Goal: Check status: Verify the current state of an ongoing process or item

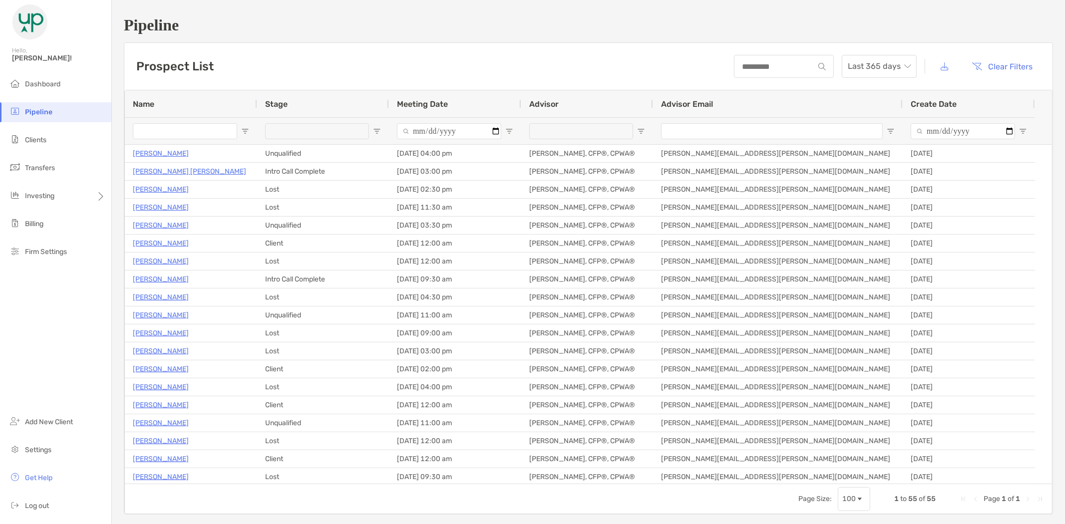
click at [175, 127] on input "Name Filter Input" at bounding box center [185, 131] width 104 height 16
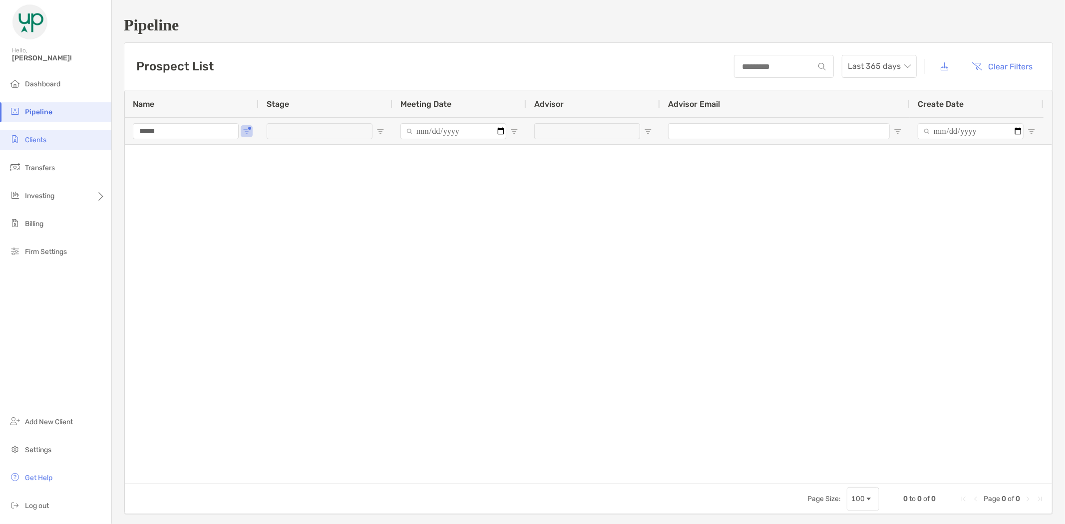
type input "*****"
click at [37, 139] on span "Clients" at bounding box center [35, 140] width 21 height 8
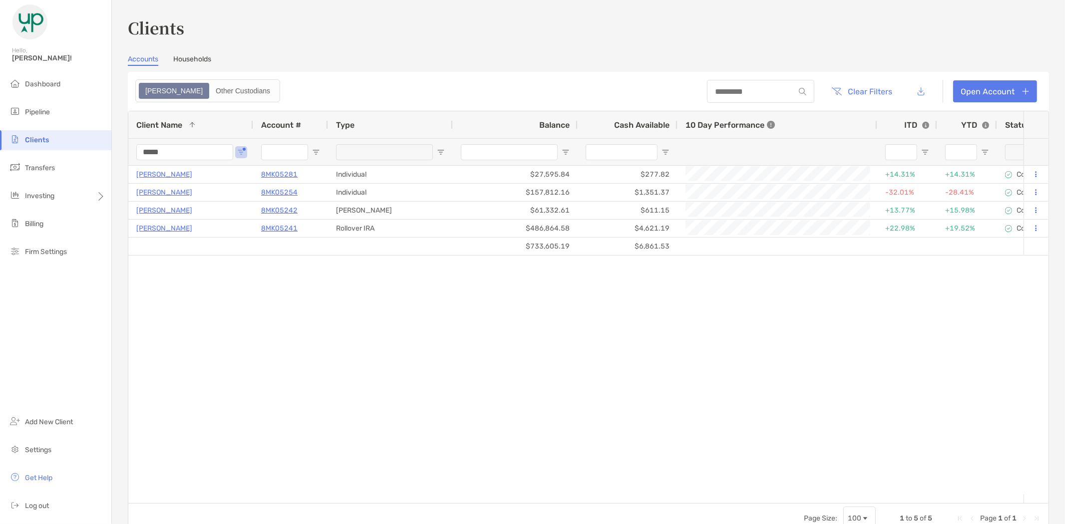
drag, startPoint x: 177, startPoint y: 149, endPoint x: 122, endPoint y: 153, distance: 55.1
click at [122, 153] on div "Clients Accounts Households Zoe Other Custodians Clear Filters Open Account 1 t…" at bounding box center [588, 262] width 953 height 524
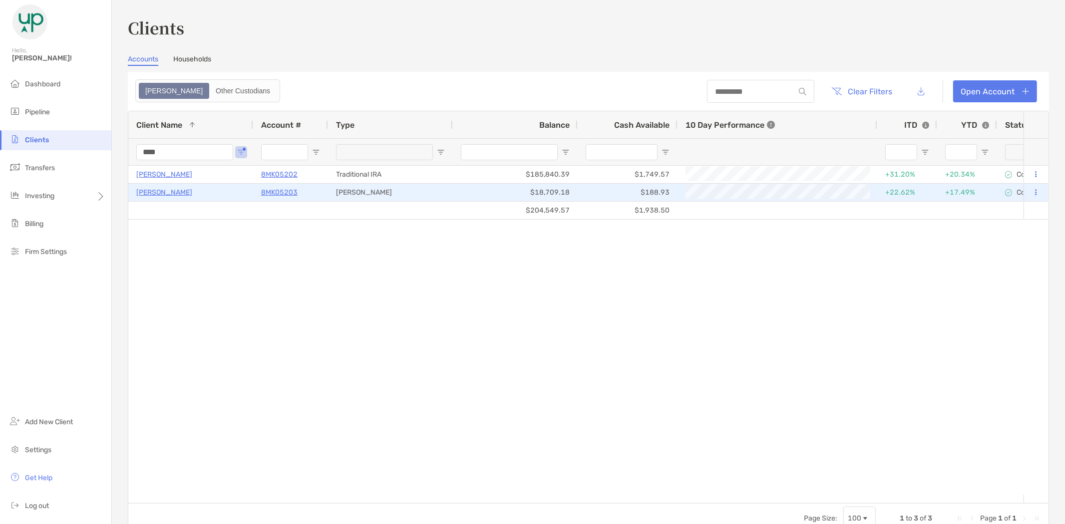
type input "****"
click at [278, 192] on p "8MK05203" at bounding box center [279, 192] width 36 height 12
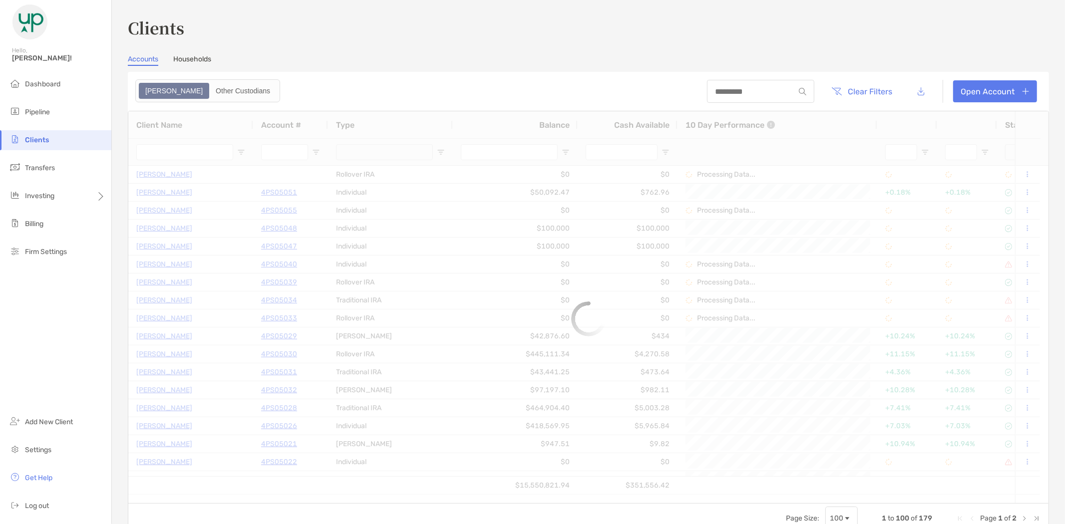
type input "****"
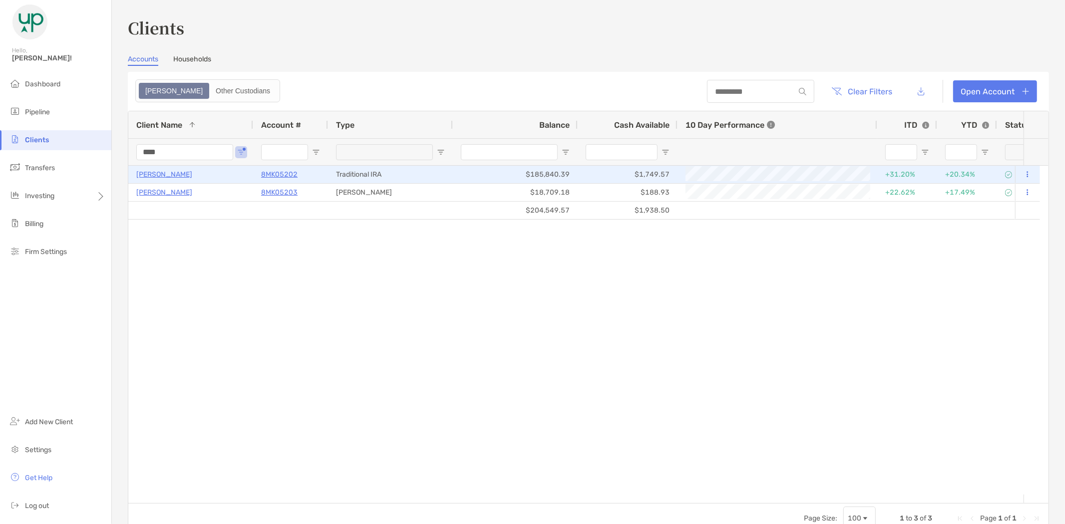
click at [162, 174] on p "[PERSON_NAME]" at bounding box center [164, 174] width 56 height 12
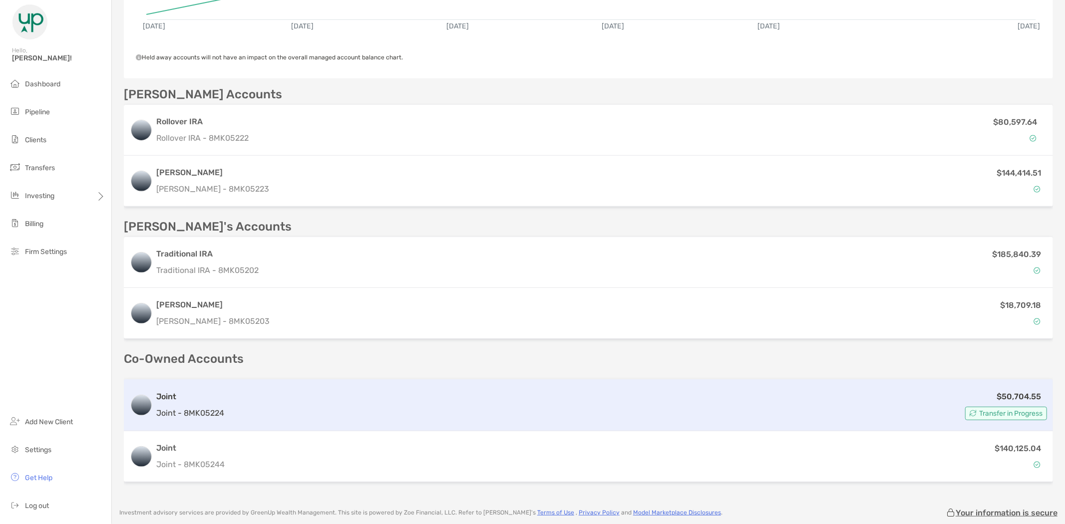
scroll to position [277, 0]
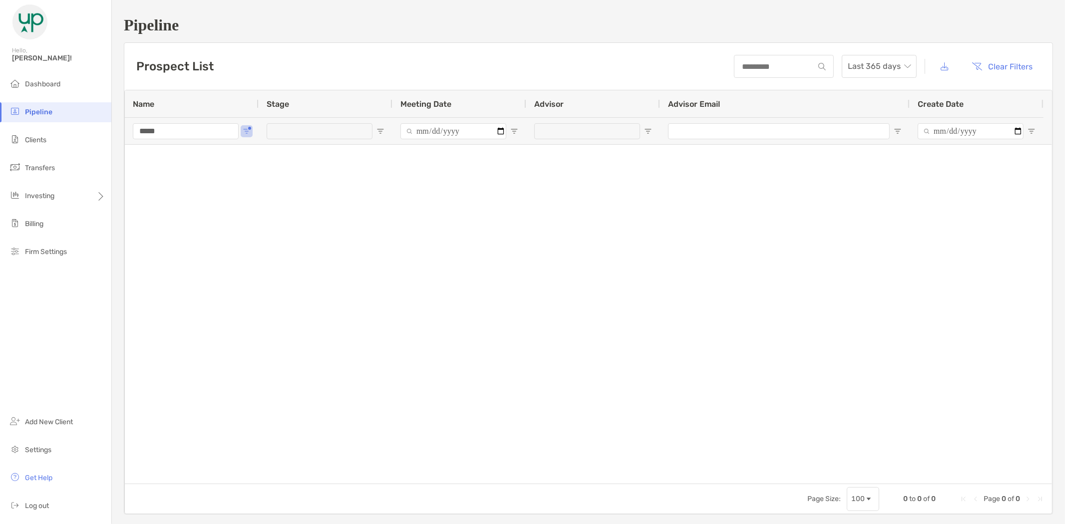
drag, startPoint x: 187, startPoint y: 133, endPoint x: 100, endPoint y: 124, distance: 87.3
click at [92, 127] on div "Pipeline Hello, Brad! Dashboard Pipeline Clients Transfers Investing Billing Fi…" at bounding box center [532, 262] width 1065 height 524
type input "********"
click at [43, 139] on span "Clients" at bounding box center [35, 140] width 21 height 8
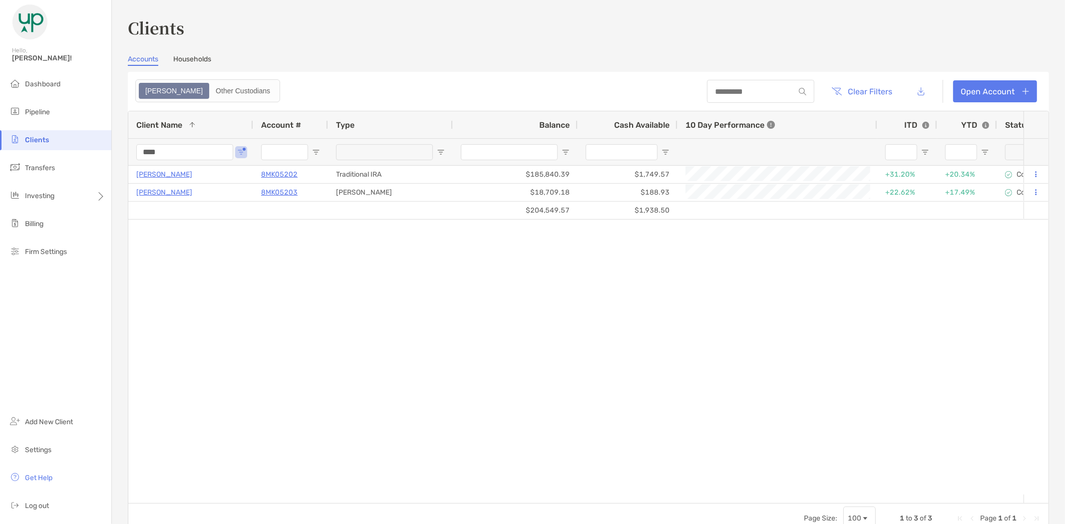
drag, startPoint x: 180, startPoint y: 152, endPoint x: 123, endPoint y: 137, distance: 58.8
click at [123, 153] on div "Clients Accounts Households Zoe Other Custodians Clear Filters Open Account 1 t…" at bounding box center [588, 262] width 953 height 524
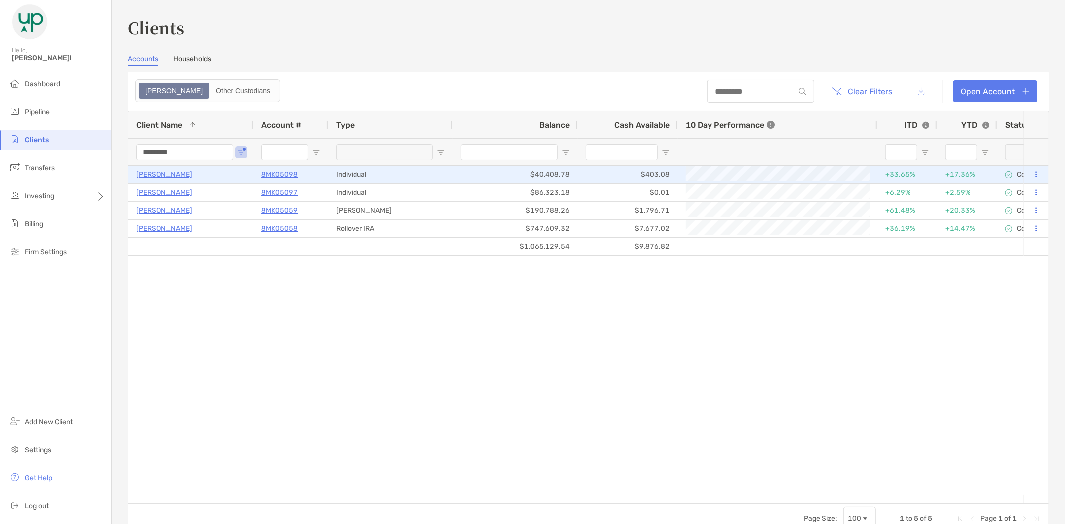
type input "********"
click at [281, 171] on p "8MK05098" at bounding box center [279, 174] width 36 height 12
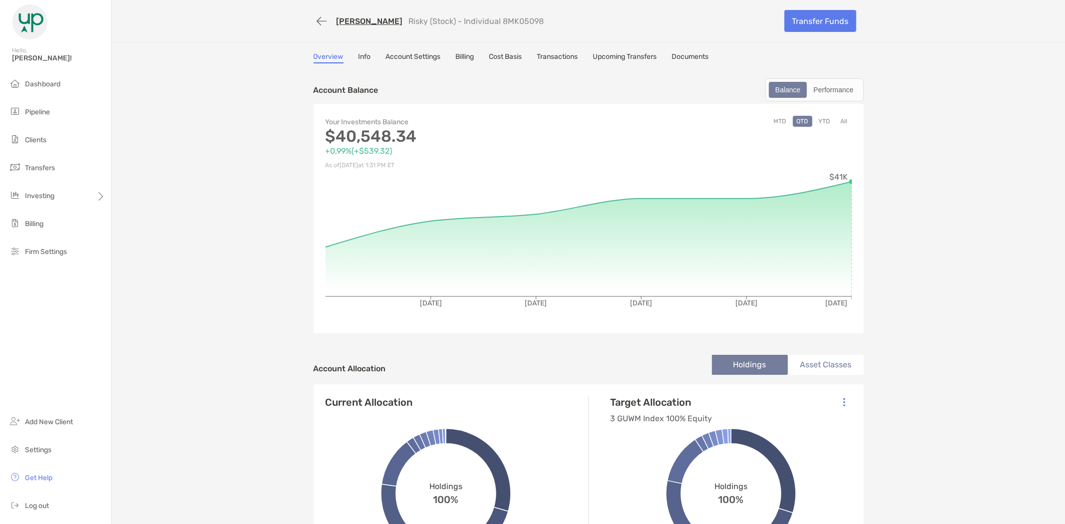
click at [502, 55] on link "Cost Basis" at bounding box center [505, 57] width 33 height 11
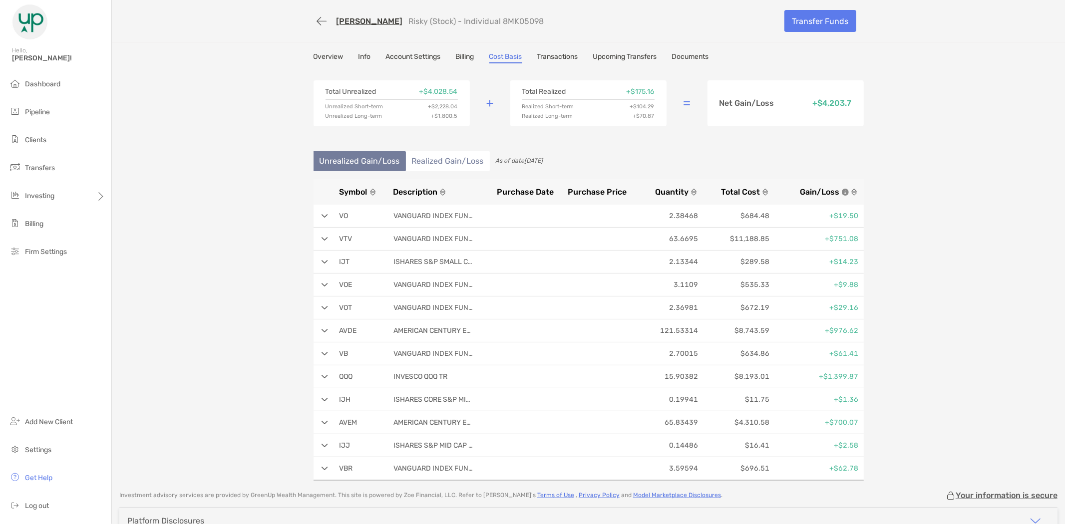
click at [435, 156] on li "Realized Gain/Loss" at bounding box center [448, 161] width 84 height 20
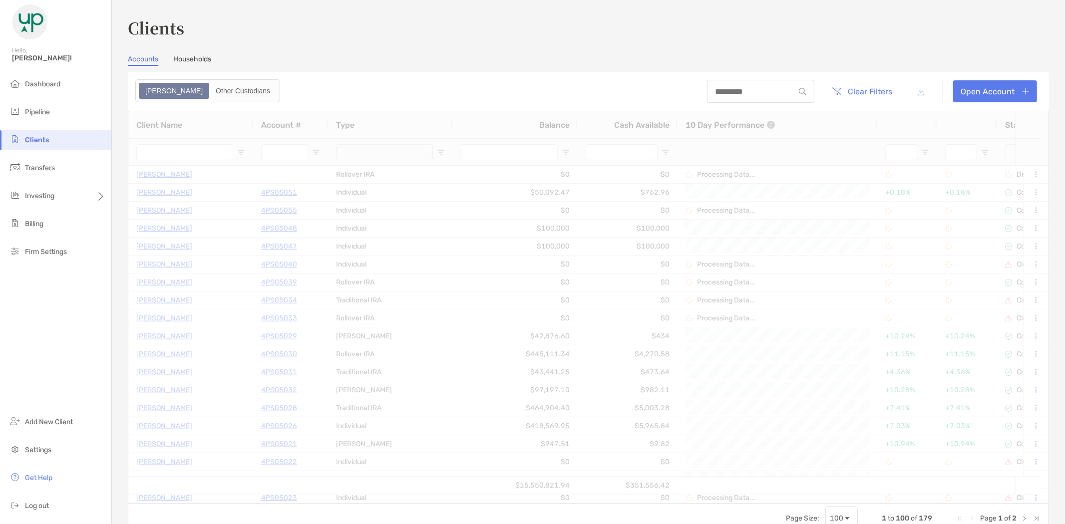
type input "********"
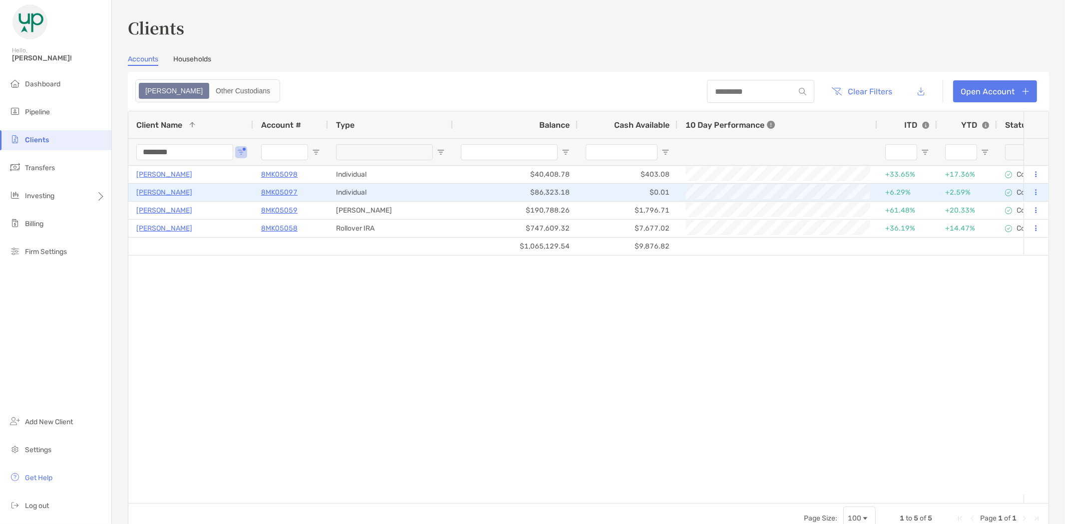
click at [162, 190] on p "Victoria Anwuri" at bounding box center [164, 192] width 56 height 12
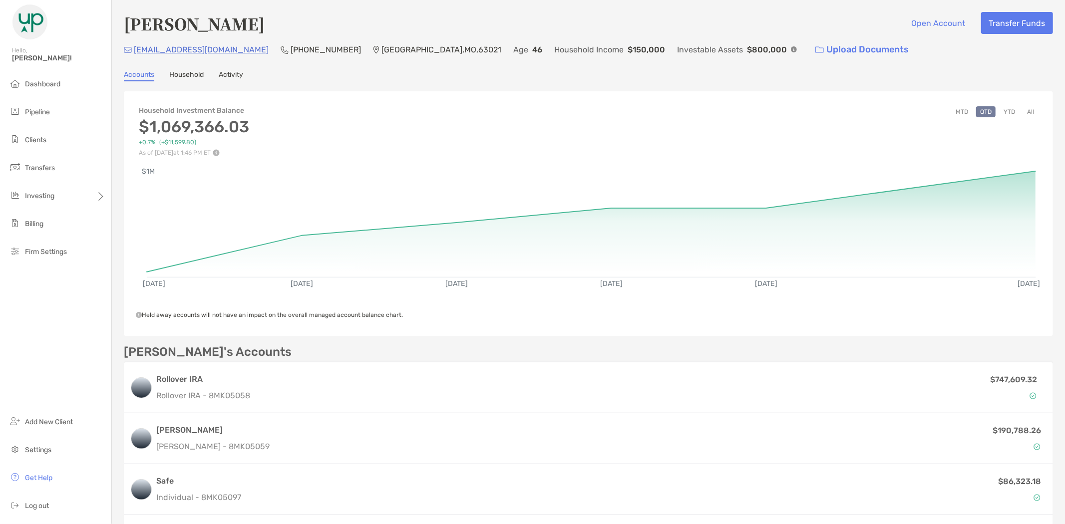
click at [1026, 111] on button "All" at bounding box center [1030, 111] width 15 height 11
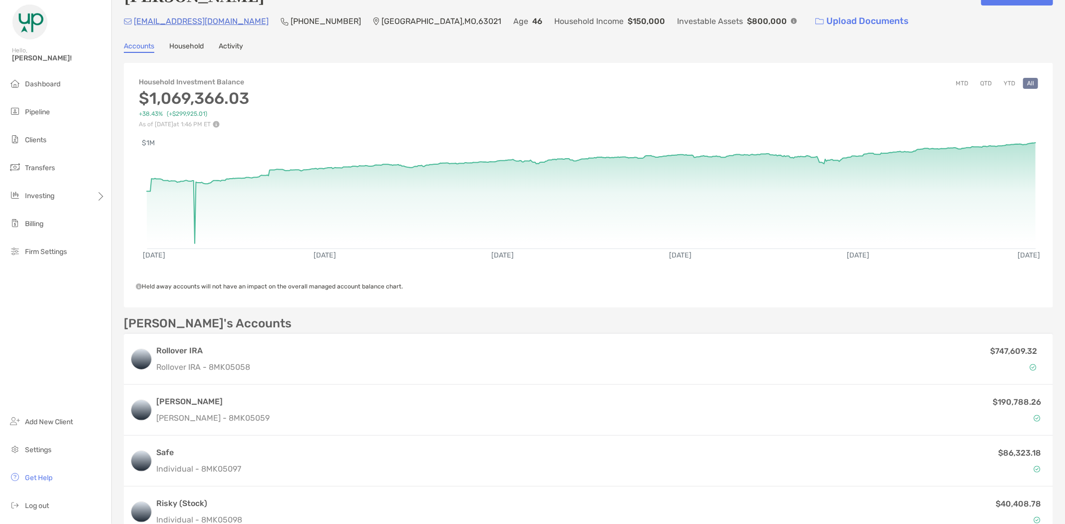
scroll to position [111, 0]
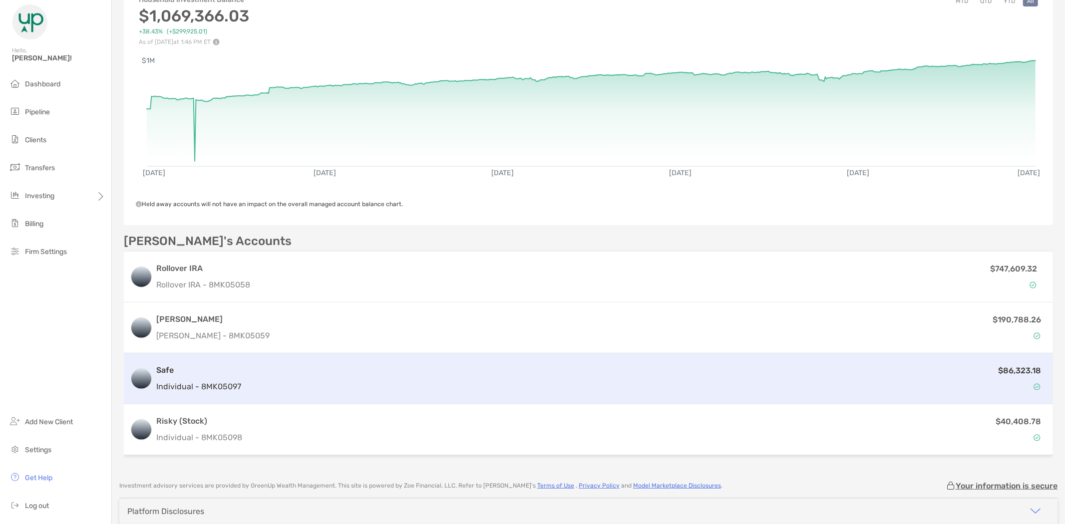
click at [290, 381] on div "$86,323.18" at bounding box center [646, 378] width 802 height 29
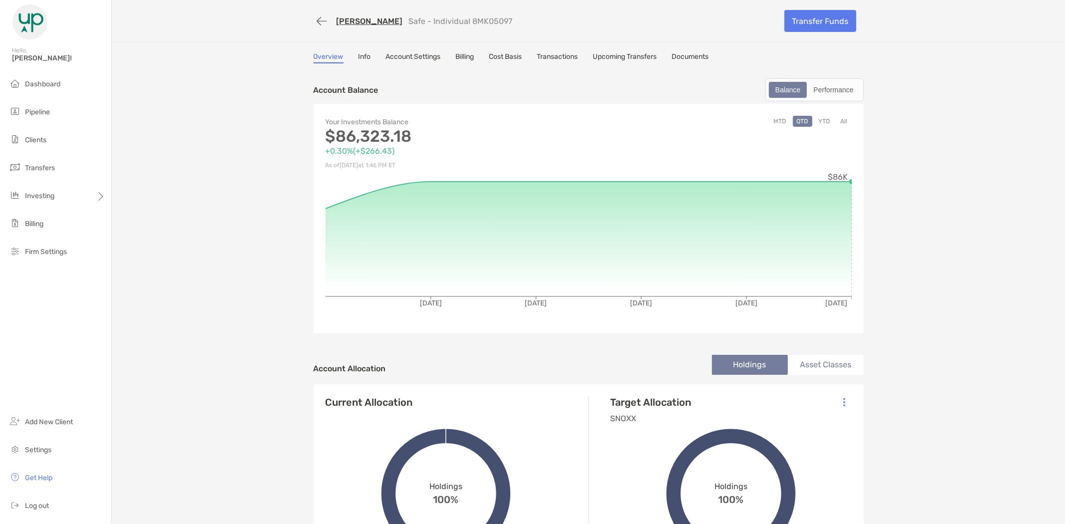
click at [840, 121] on button "All" at bounding box center [844, 121] width 15 height 11
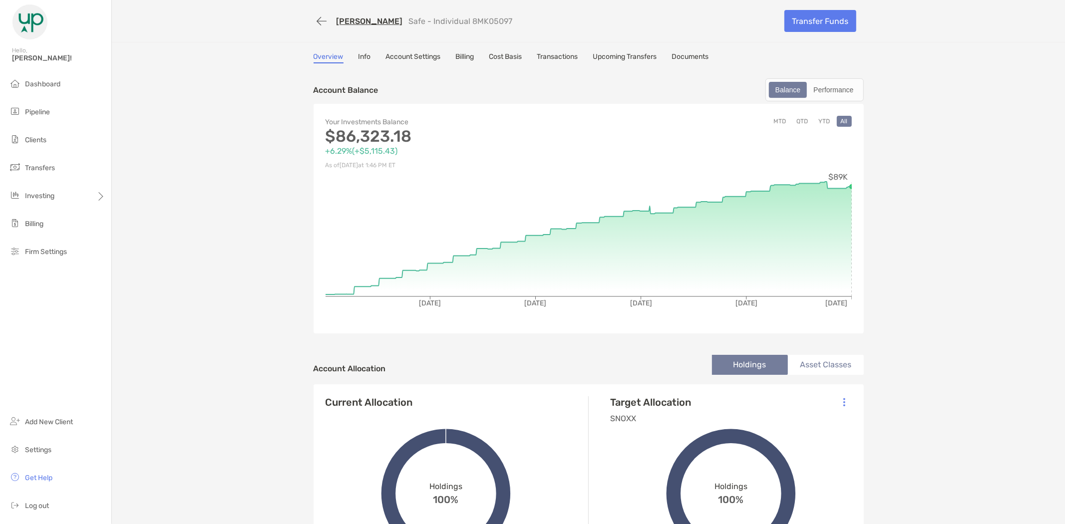
click at [567, 54] on link "Transactions" at bounding box center [557, 57] width 41 height 11
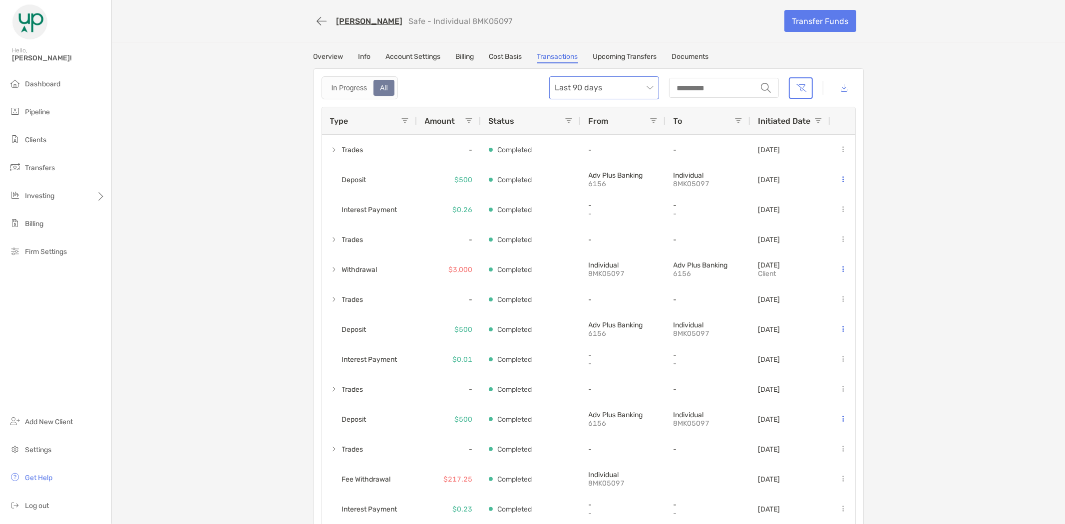
click at [573, 87] on span "Last 90 days" at bounding box center [604, 88] width 98 height 22
click at [468, 86] on div "In Progress All Last 90 days string" at bounding box center [588, 87] width 534 height 23
click at [689, 55] on link "Documents" at bounding box center [690, 57] width 37 height 11
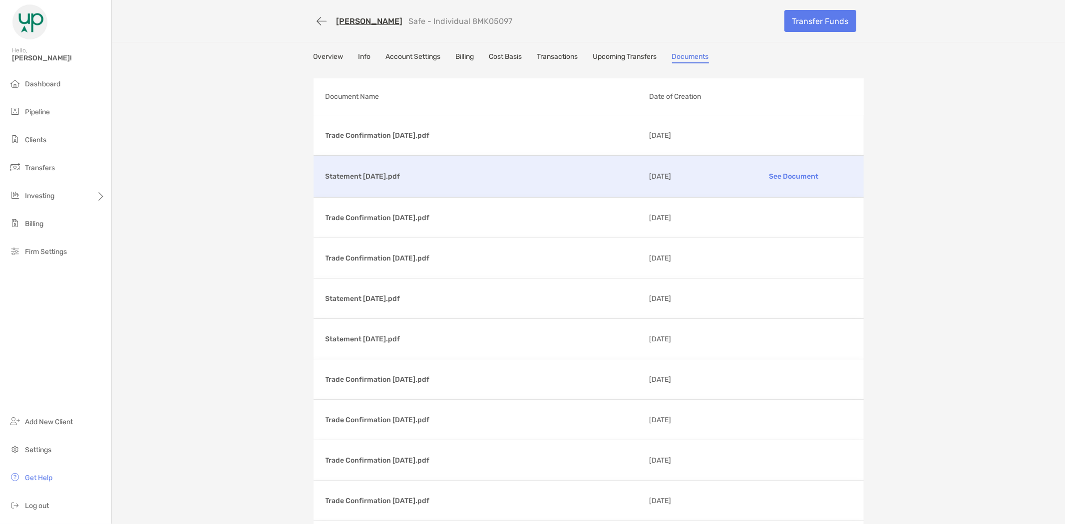
click at [787, 175] on p "See Document" at bounding box center [794, 176] width 116 height 17
click at [570, 56] on link "Transactions" at bounding box center [557, 57] width 41 height 11
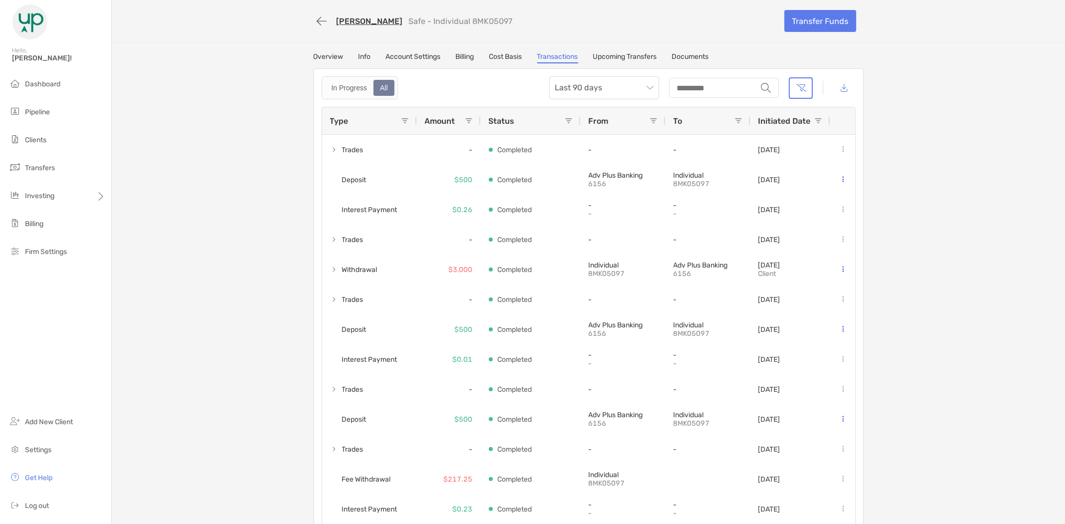
click at [503, 82] on div "In Progress All Last 90 days string" at bounding box center [588, 87] width 534 height 23
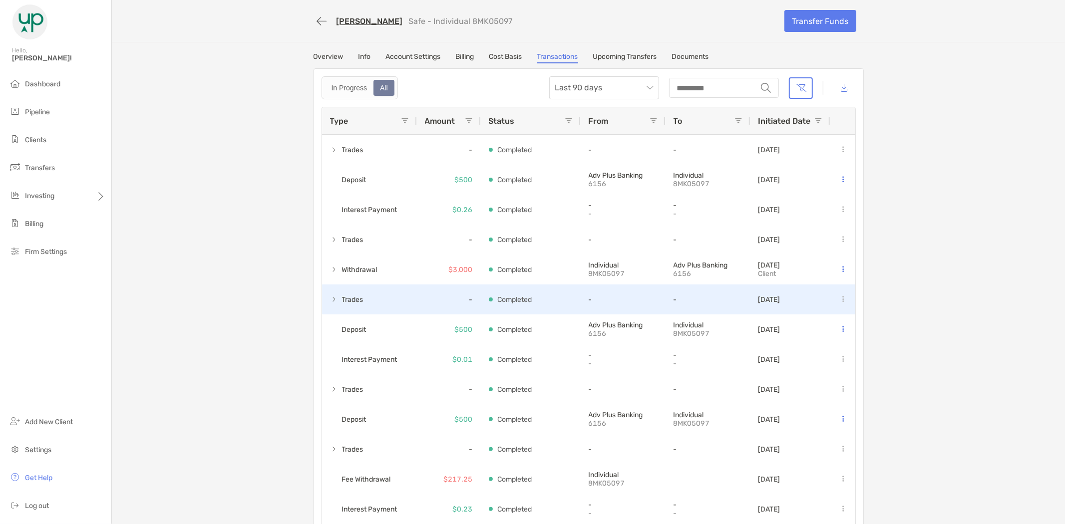
click at [330, 299] on span at bounding box center [334, 300] width 8 height 8
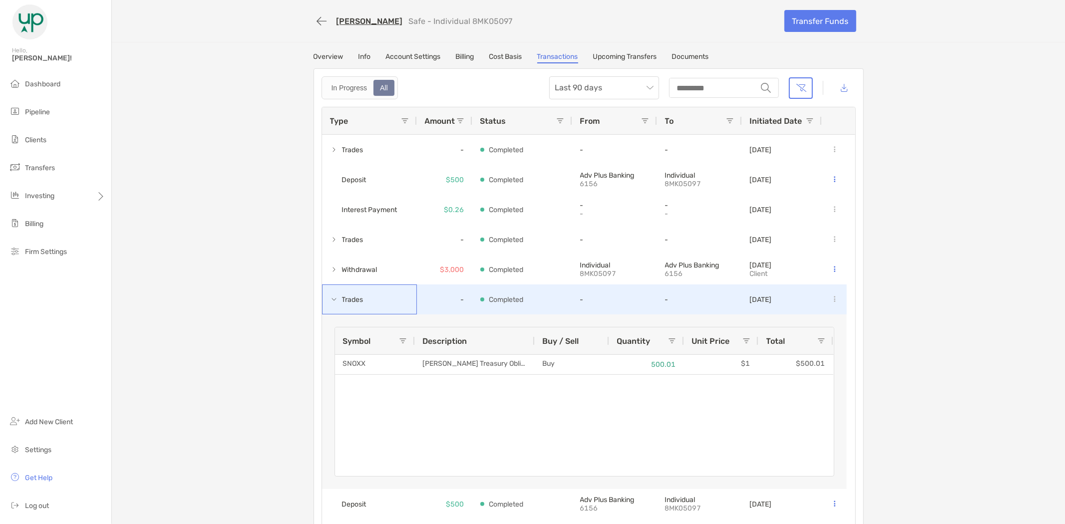
click at [330, 299] on span at bounding box center [334, 300] width 8 height 8
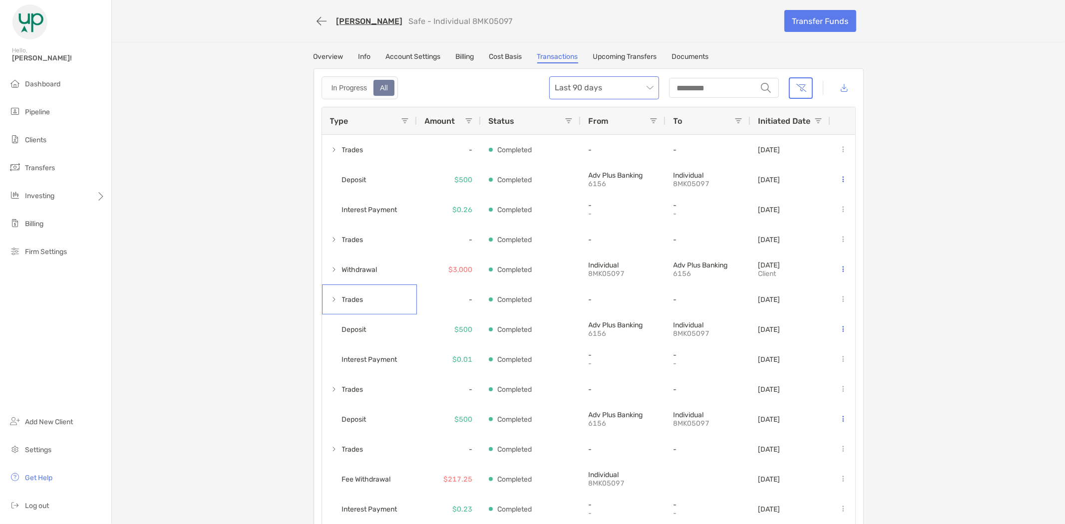
click at [612, 78] on span "Last 90 days" at bounding box center [604, 88] width 98 height 22
click at [594, 138] on div "Last 120 Days" at bounding box center [602, 141] width 94 height 12
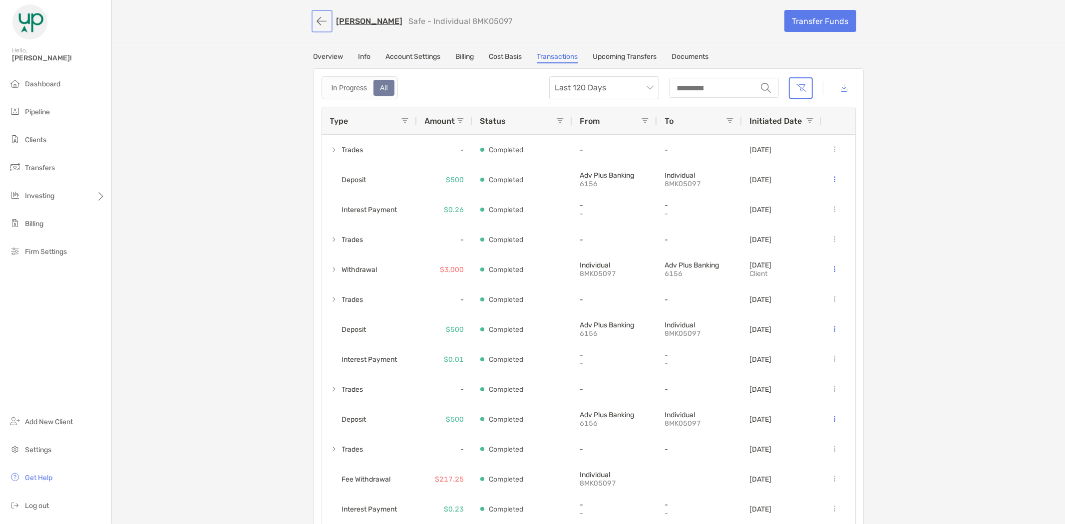
click at [315, 17] on button "button" at bounding box center [321, 21] width 17 height 18
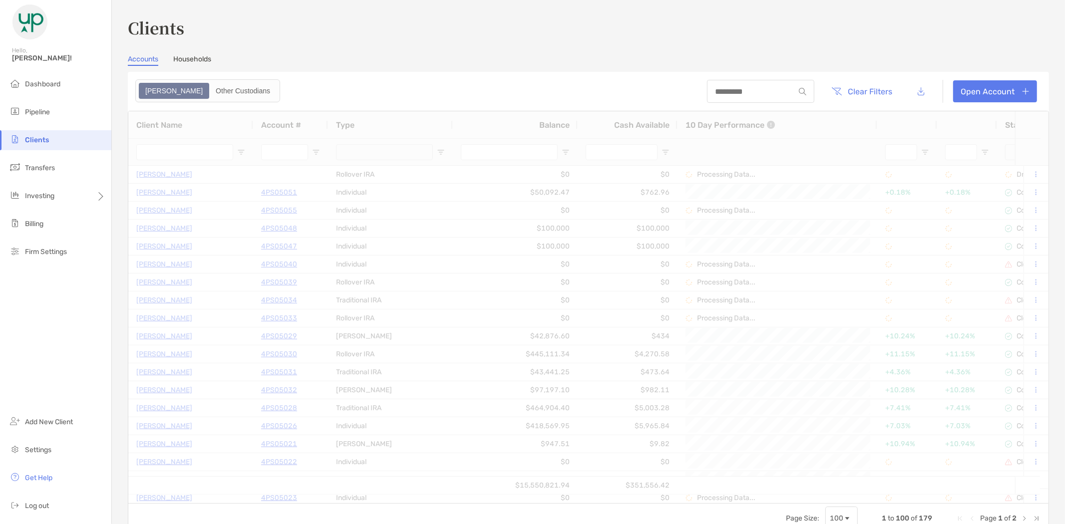
type input "********"
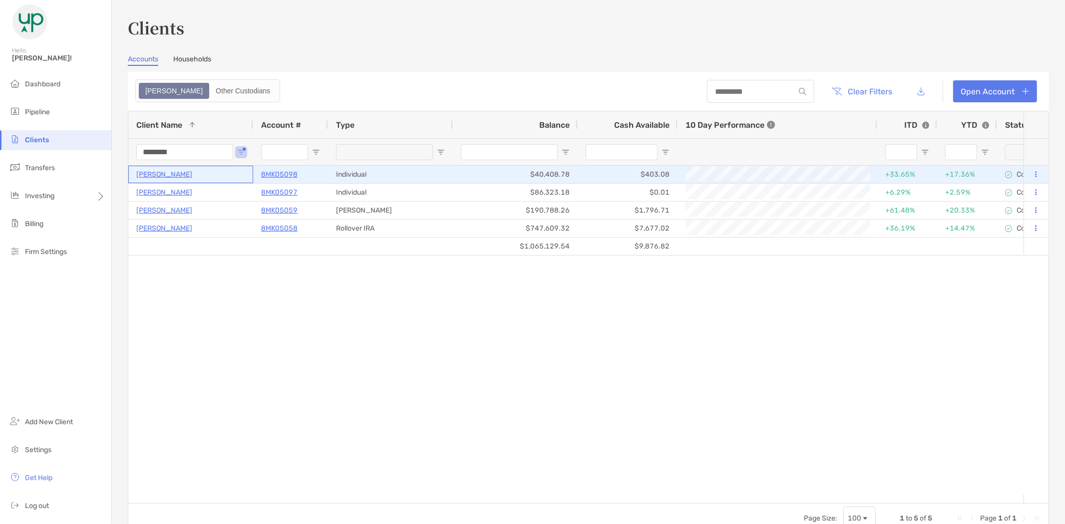
click at [153, 177] on p "Victoria Anwuri" at bounding box center [164, 174] width 56 height 12
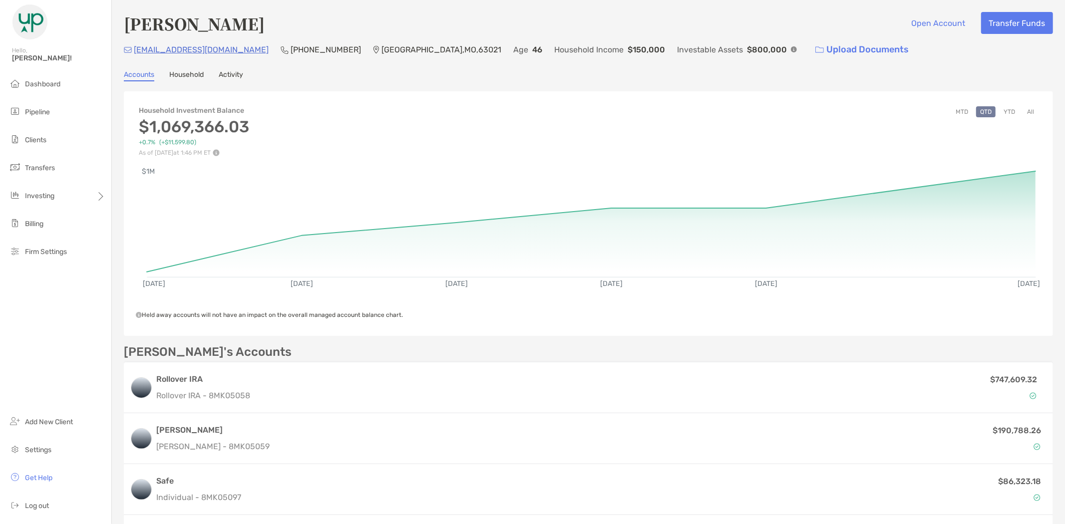
click at [1023, 112] on button "All" at bounding box center [1030, 111] width 15 height 11
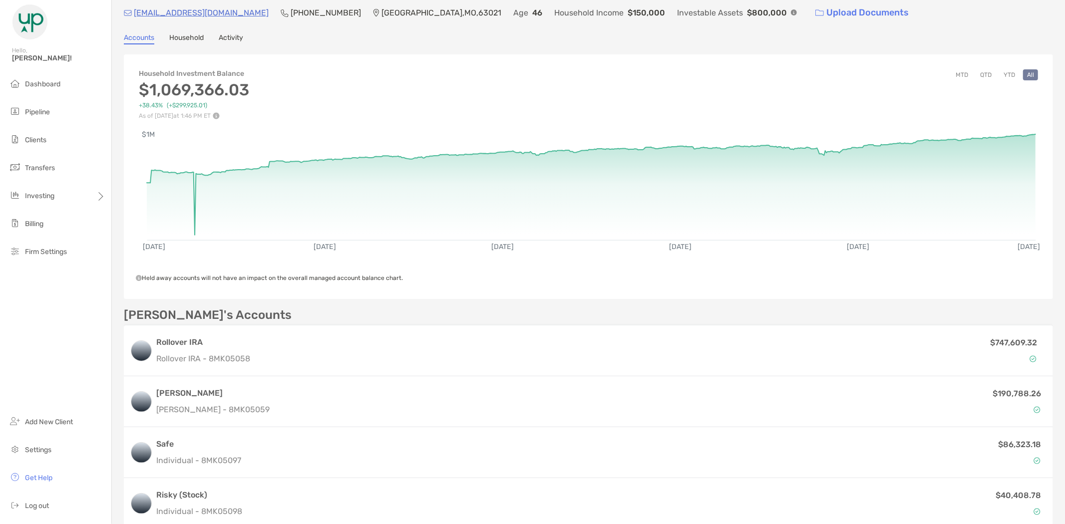
scroll to position [55, 0]
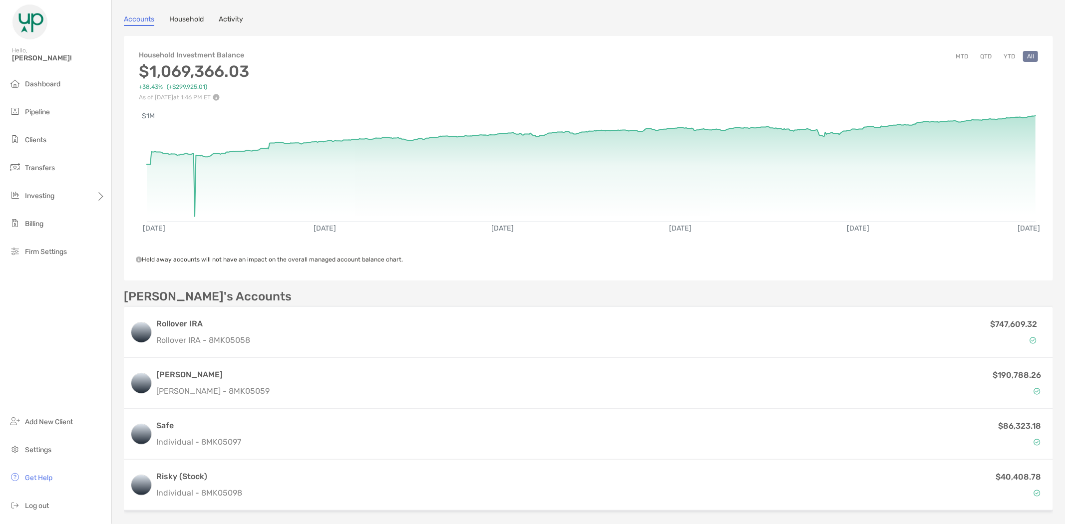
click at [1000, 52] on button "YTD" at bounding box center [1008, 56] width 19 height 11
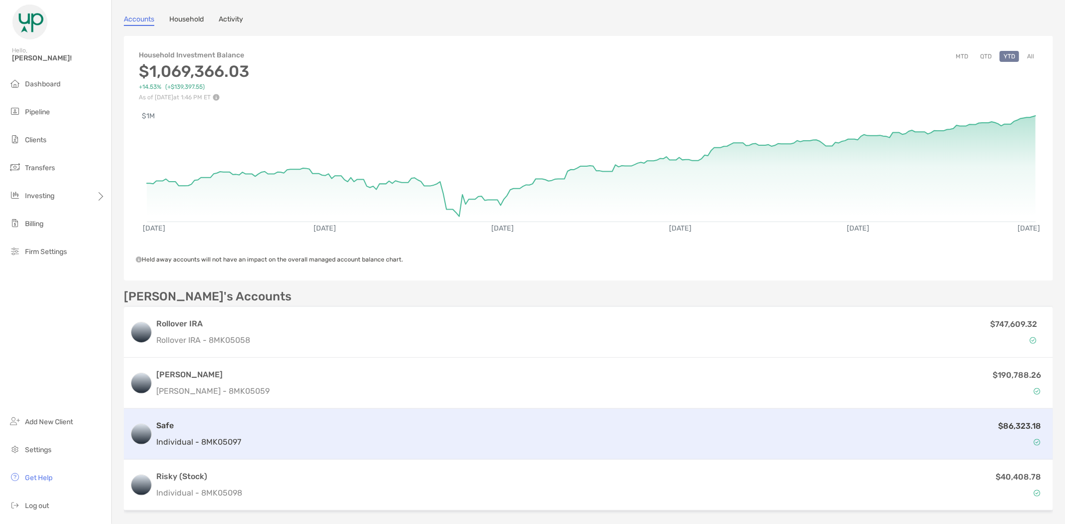
click at [223, 436] on p "Individual - 8MK05097" at bounding box center [198, 442] width 85 height 12
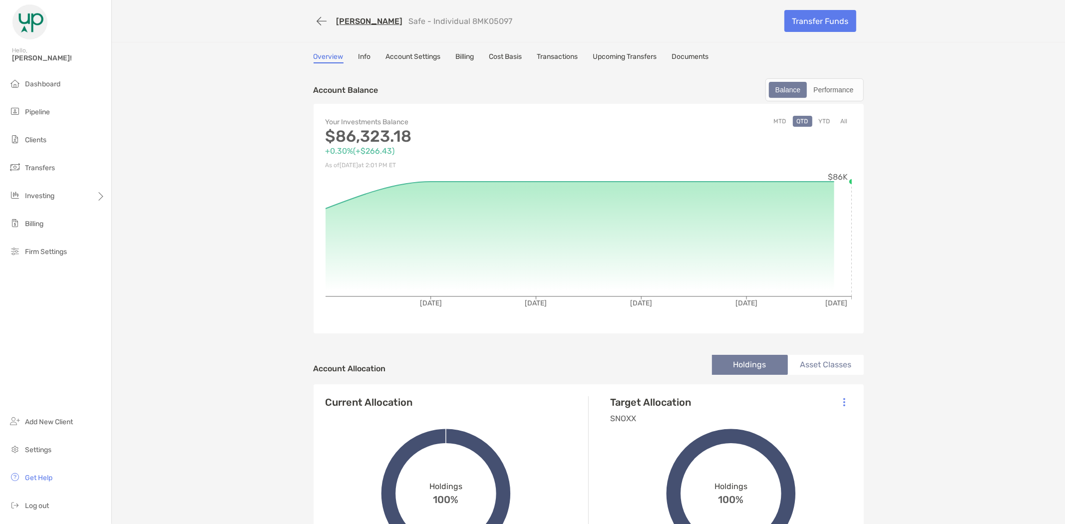
click at [572, 57] on link "Transactions" at bounding box center [557, 57] width 41 height 11
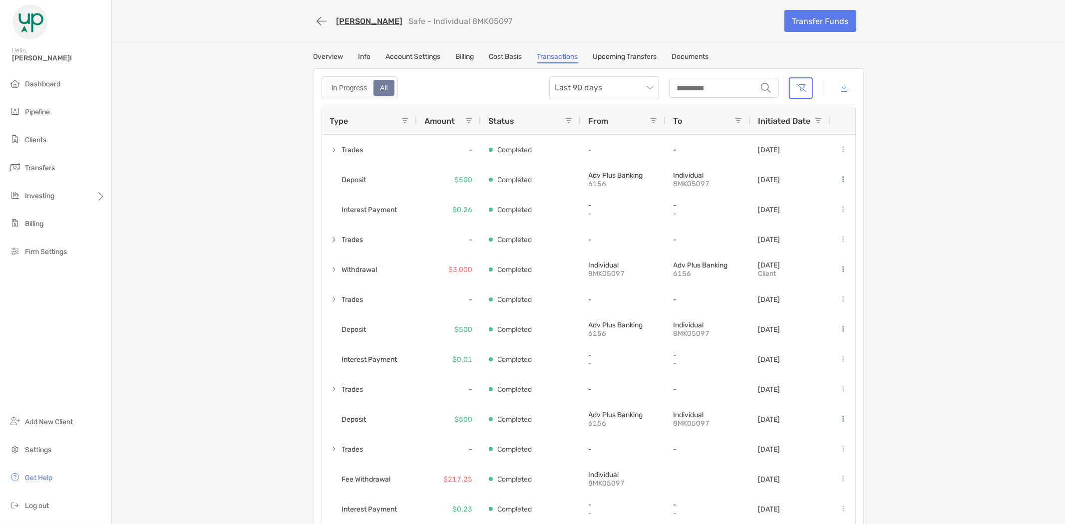
click at [622, 50] on div "Victoria Anwuri Safe - Individual 8MK05097 Transfer Funds Overview Info Account…" at bounding box center [588, 269] width 953 height 539
click at [622, 55] on link "Upcoming Transfers" at bounding box center [625, 57] width 64 height 11
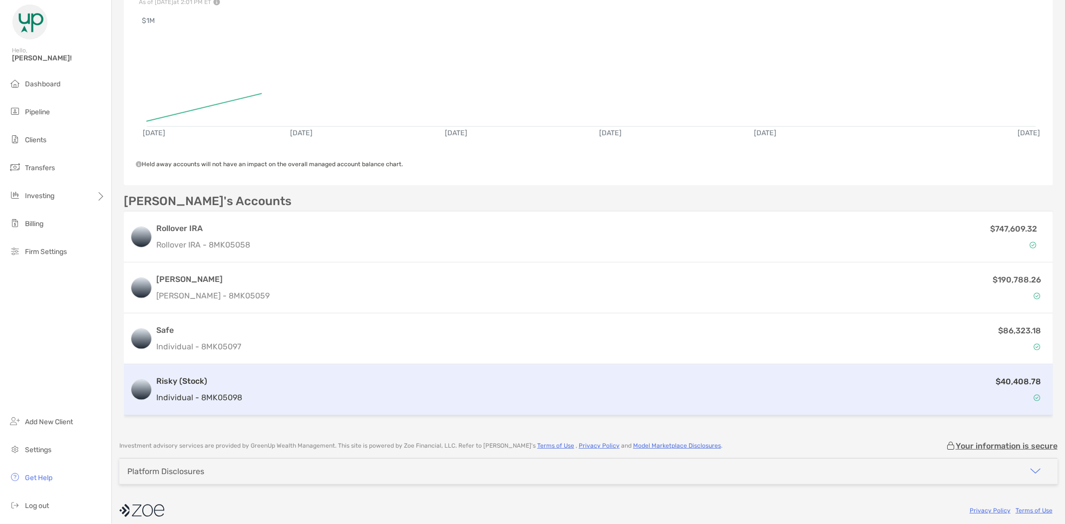
scroll to position [157, 0]
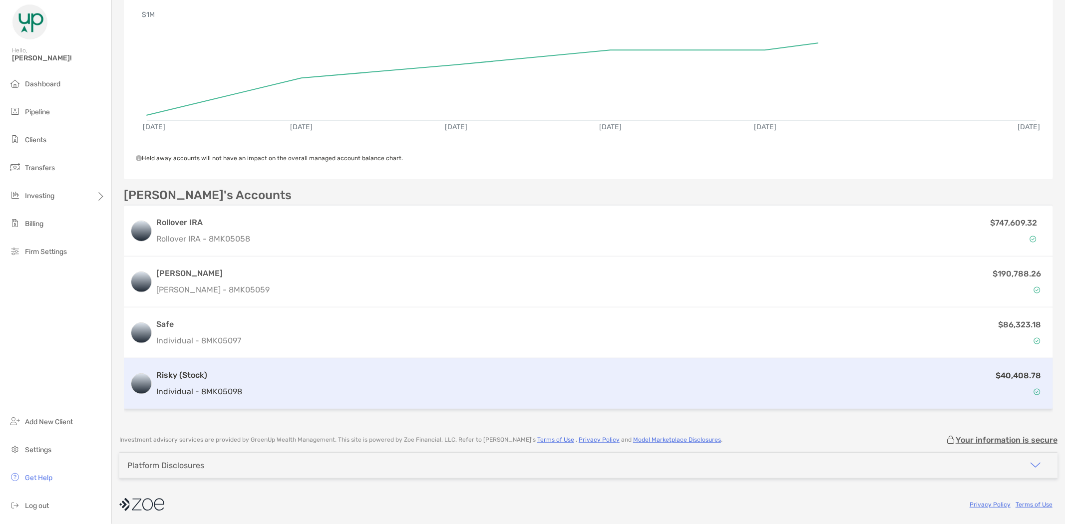
click at [247, 382] on div "$40,408.78" at bounding box center [646, 383] width 801 height 29
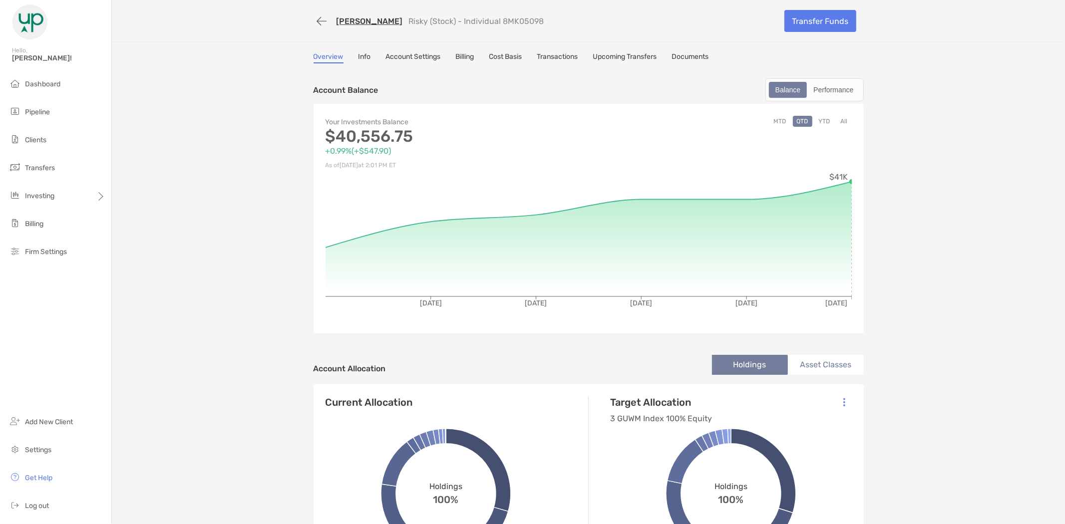
click at [501, 57] on link "Cost Basis" at bounding box center [505, 57] width 33 height 11
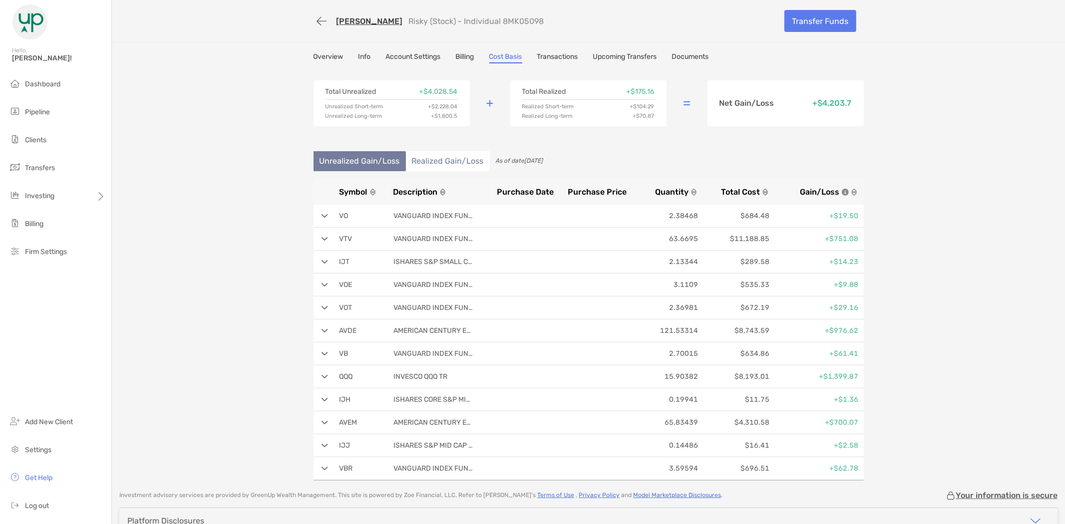
click at [649, 52] on link "Upcoming Transfers" at bounding box center [625, 57] width 64 height 11
